Goal: Task Accomplishment & Management: Manage account settings

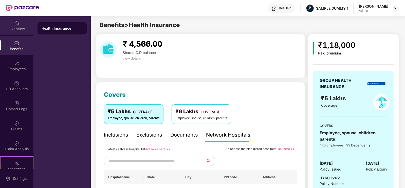
click at [20, 28] on div "OverView" at bounding box center [16, 28] width 33 height 5
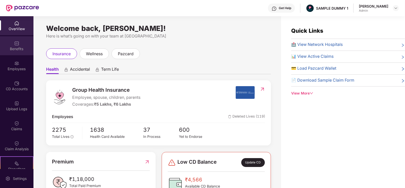
click at [7, 37] on div "Benefits" at bounding box center [16, 45] width 33 height 19
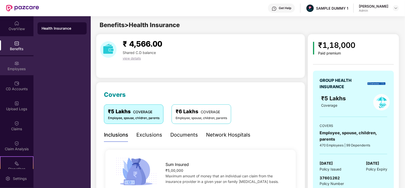
click at [14, 73] on div "Employees" at bounding box center [16, 65] width 33 height 19
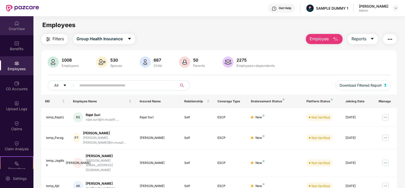
click at [16, 32] on div "OverView" at bounding box center [16, 25] width 33 height 19
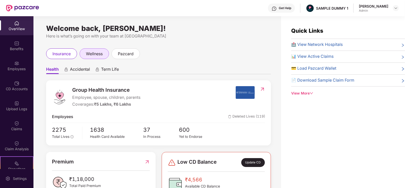
click at [104, 58] on div "wellness" at bounding box center [94, 53] width 29 height 11
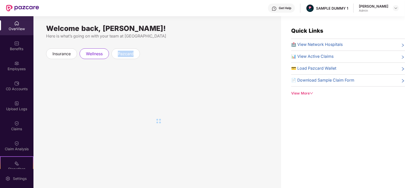
drag, startPoint x: 104, startPoint y: 57, endPoint x: 210, endPoint y: 125, distance: 126.4
click at [210, 125] on div "Welcome back, [PERSON_NAME]! Here is what’s going on with your team at Pazcare …" at bounding box center [156, 105] width 247 height 178
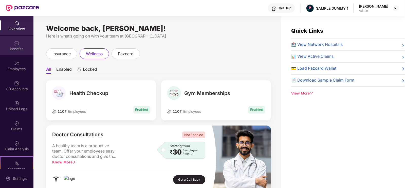
click at [25, 47] on div "Benefits" at bounding box center [16, 48] width 33 height 5
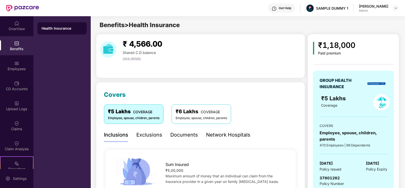
click at [158, 132] on div "Exclusions" at bounding box center [149, 135] width 26 height 8
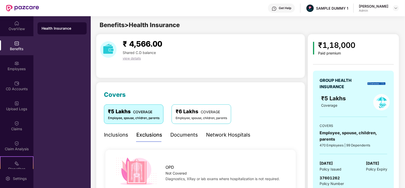
click at [187, 131] on div "Documents" at bounding box center [184, 135] width 28 height 8
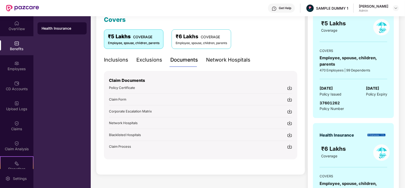
scroll to position [75, 0]
click at [222, 60] on div "Network Hospitals" at bounding box center [228, 60] width 44 height 8
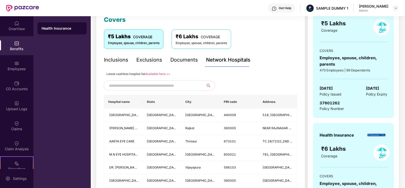
click at [171, 83] on input "text" at bounding box center [152, 86] width 87 height 8
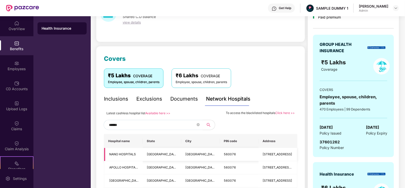
scroll to position [111, 0]
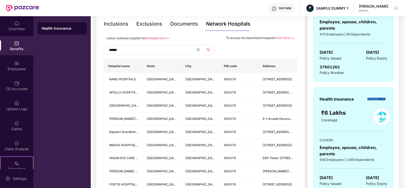
type input "******"
click at [196, 49] on span "******" at bounding box center [153, 50] width 99 height 10
click at [200, 47] on span "******" at bounding box center [153, 50] width 99 height 10
click at [197, 50] on icon "close-circle" at bounding box center [197, 49] width 3 height 3
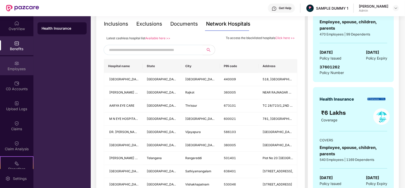
click at [27, 66] on div "Employees" at bounding box center [16, 65] width 33 height 19
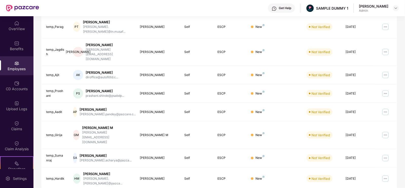
scroll to position [0, 0]
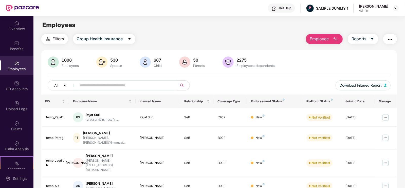
click at [320, 39] on span "Employee" at bounding box center [318, 39] width 19 height 6
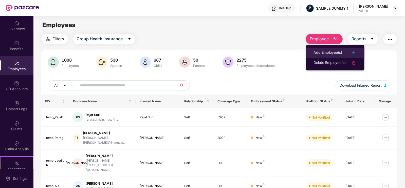
click at [323, 50] on div "Add Employee(s)" at bounding box center [327, 53] width 29 height 6
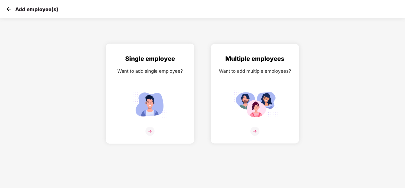
click at [173, 95] on img at bounding box center [150, 104] width 46 height 32
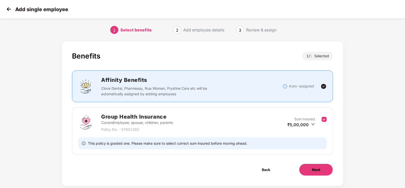
click at [310, 172] on button "Next" at bounding box center [316, 170] width 34 height 12
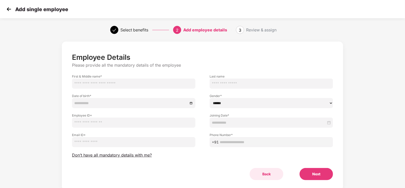
click at [271, 176] on button "Back" at bounding box center [266, 174] width 34 height 12
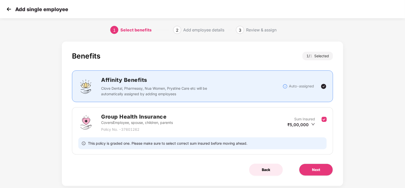
click at [270, 169] on button "Back" at bounding box center [266, 170] width 34 height 12
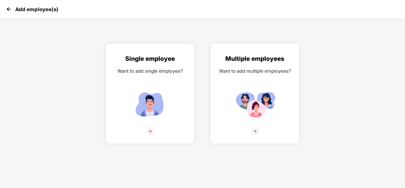
click at [259, 118] on img at bounding box center [255, 104] width 46 height 32
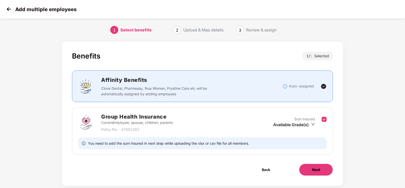
click at [309, 165] on button "Next" at bounding box center [316, 170] width 34 height 12
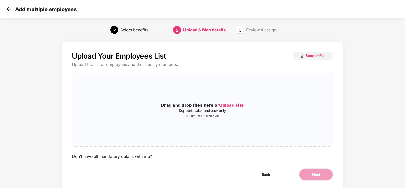
click at [4, 8] on div "Add multiple employees" at bounding box center [202, 9] width 405 height 18
click at [6, 9] on img at bounding box center [9, 9] width 8 height 8
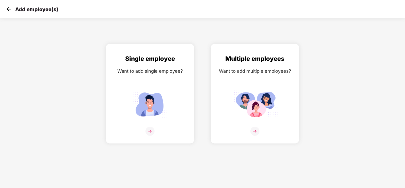
click at [6, 9] on img at bounding box center [9, 9] width 8 height 8
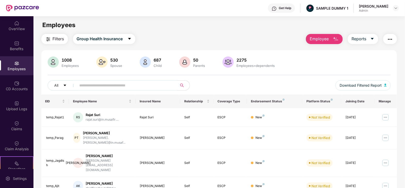
scroll to position [18, 0]
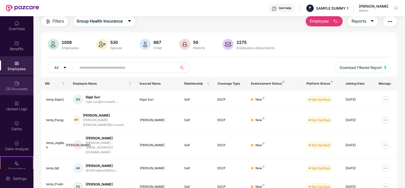
click at [20, 84] on div "CD Accounts" at bounding box center [16, 85] width 33 height 19
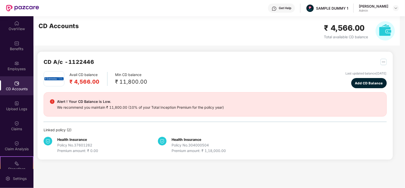
scroll to position [0, 0]
click at [351, 80] on button "Add CD Balance" at bounding box center [368, 83] width 35 height 10
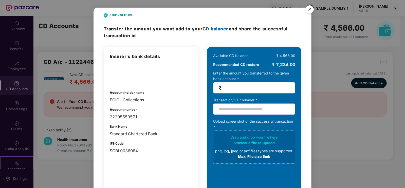
click at [309, 10] on img "Close" at bounding box center [309, 10] width 14 height 14
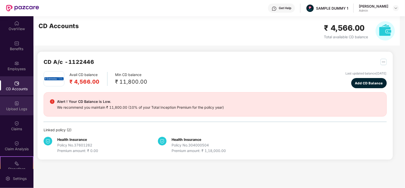
click at [5, 113] on div "Upload Logs" at bounding box center [16, 105] width 33 height 19
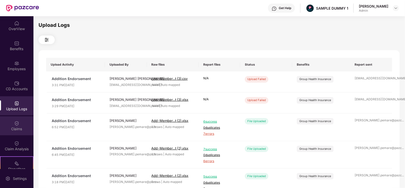
click at [11, 125] on div "Claims" at bounding box center [16, 125] width 33 height 19
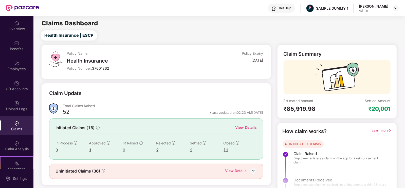
scroll to position [10, 0]
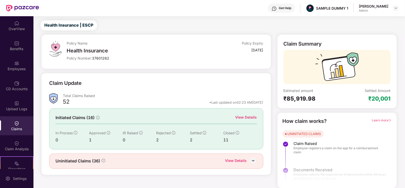
click at [248, 116] on div "View Details" at bounding box center [246, 117] width 22 height 6
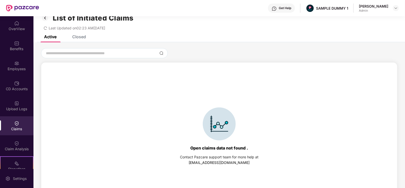
click at [82, 37] on div "Closed" at bounding box center [79, 36] width 14 height 5
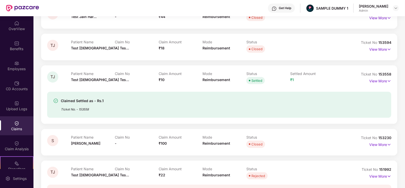
scroll to position [70, 0]
click at [387, 82] on img at bounding box center [389, 81] width 4 height 6
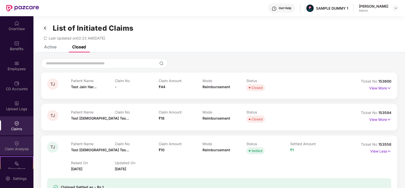
scroll to position [33, 0]
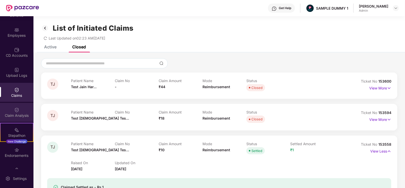
click at [13, 112] on div "Claim Analysis" at bounding box center [16, 112] width 33 height 19
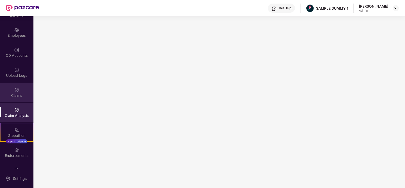
scroll to position [67, 0]
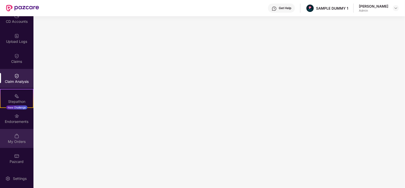
click at [14, 138] on div "My Orders" at bounding box center [16, 138] width 33 height 19
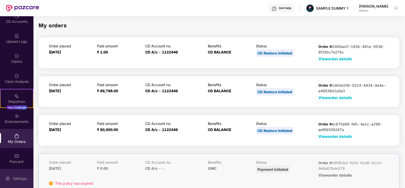
click at [19, 179] on div "Settings" at bounding box center [19, 178] width 17 height 5
